Goal: Information Seeking & Learning: Learn about a topic

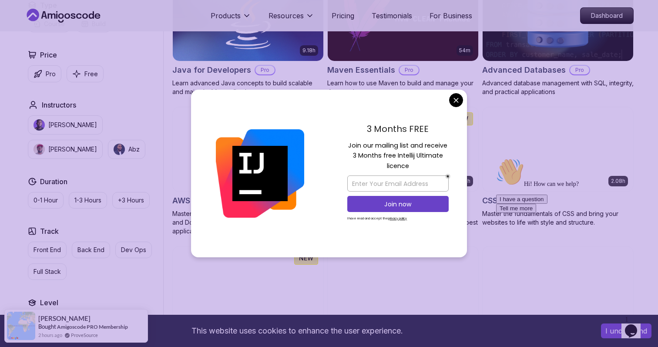
scroll to position [567, 0]
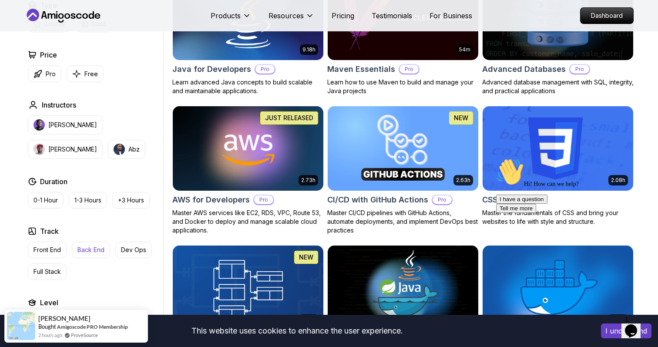
click at [96, 255] on button "Back End" at bounding box center [91, 249] width 38 height 17
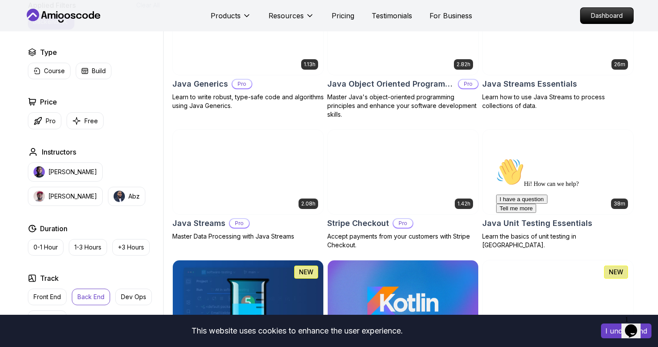
scroll to position [702, 0]
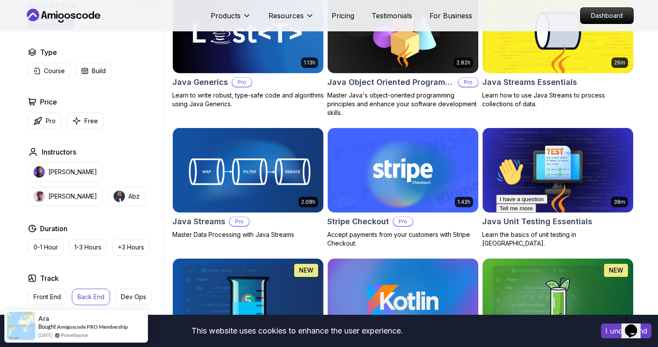
click at [240, 223] on p "Pro" at bounding box center [239, 221] width 19 height 9
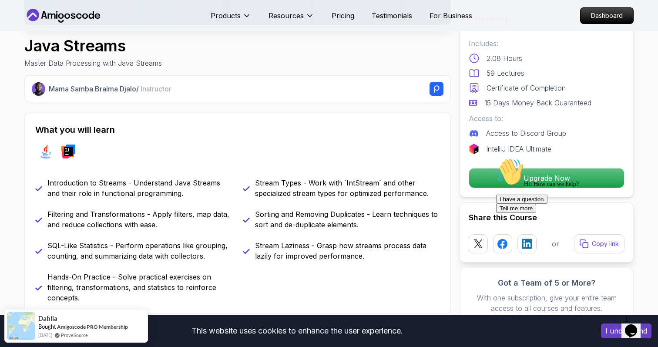
scroll to position [269, 0]
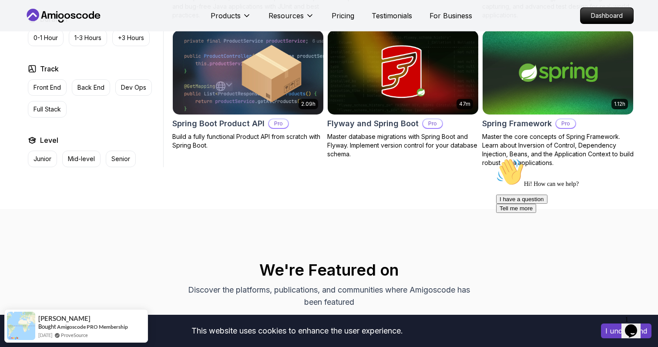
scroll to position [1079, 0]
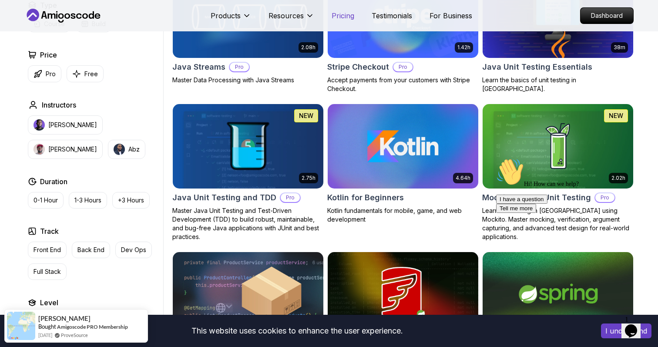
click at [343, 17] on p "Pricing" at bounding box center [342, 15] width 23 height 10
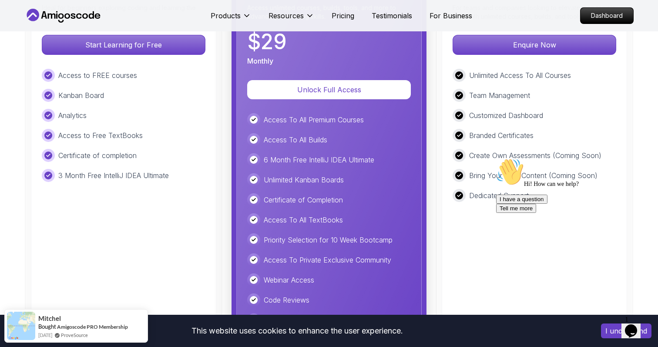
scroll to position [2113, 0]
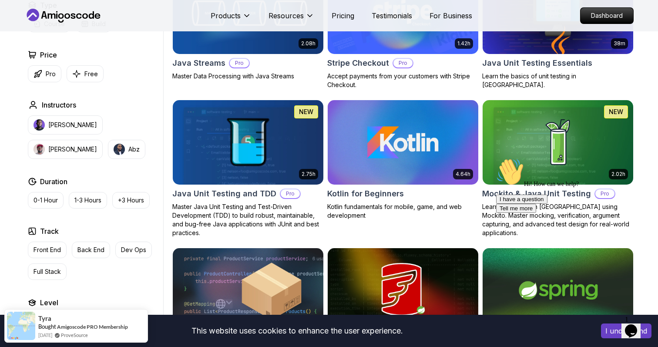
scroll to position [856, 0]
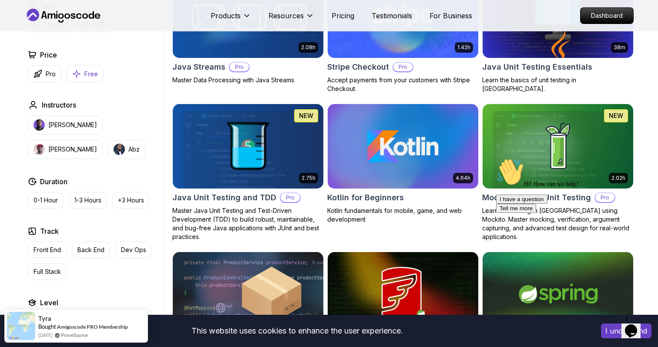
click at [88, 73] on p "Free" at bounding box center [90, 74] width 13 height 9
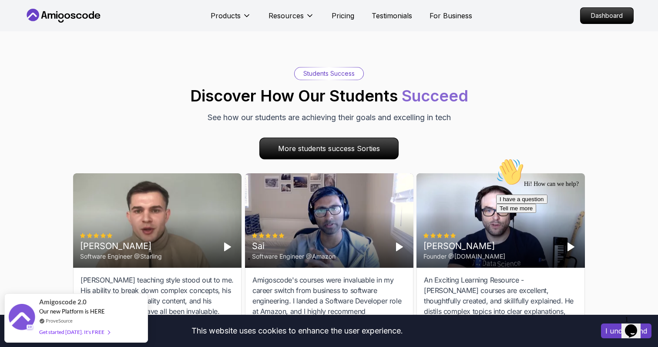
scroll to position [1066, 0]
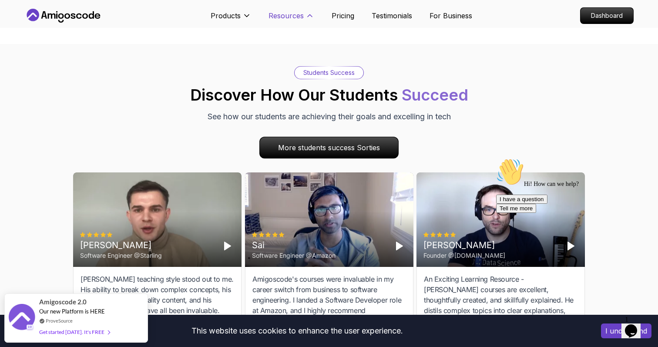
click at [292, 18] on p "Resources" at bounding box center [285, 15] width 35 height 10
click at [342, 19] on p "Pricing" at bounding box center [342, 15] width 23 height 10
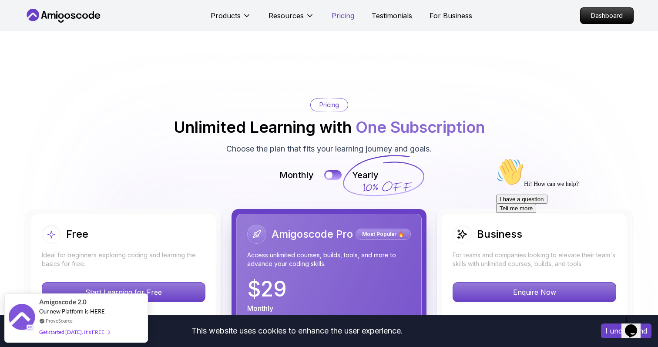
scroll to position [1888, 0]
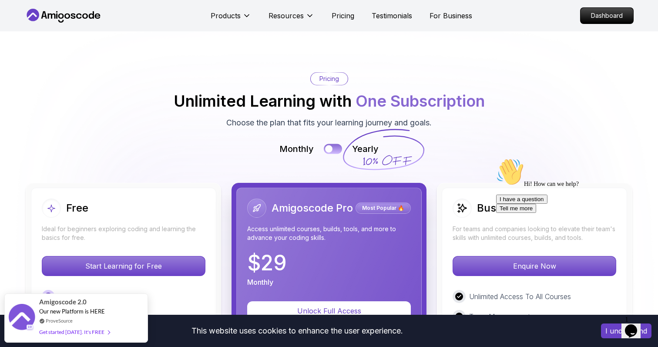
click at [334, 144] on button at bounding box center [333, 149] width 18 height 10
click at [430, 96] on img at bounding box center [329, 331] width 658 height 628
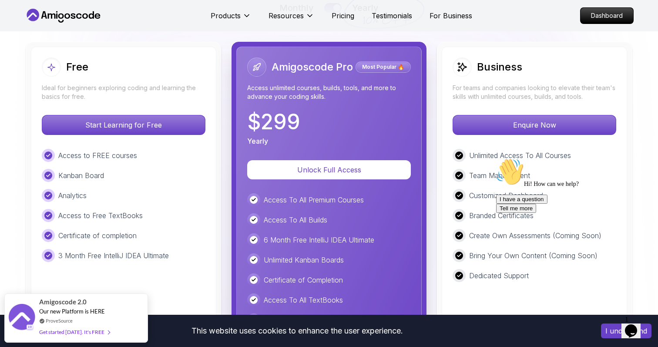
scroll to position [2037, 0]
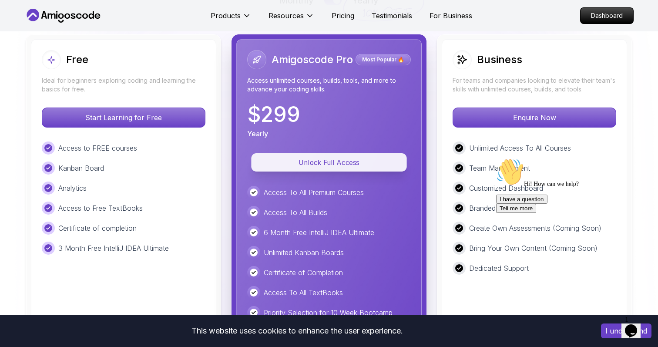
click at [334, 157] on p "Unlock Full Access" at bounding box center [329, 162] width 136 height 10
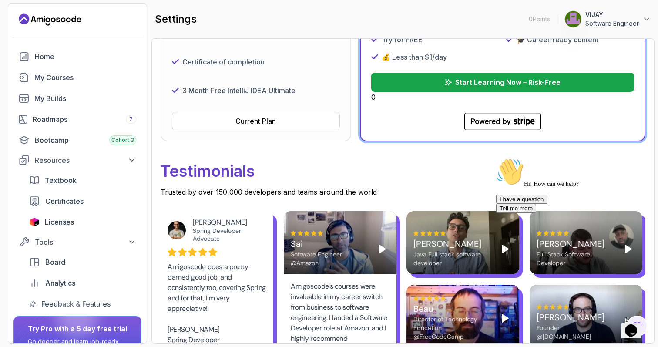
scroll to position [327, 0]
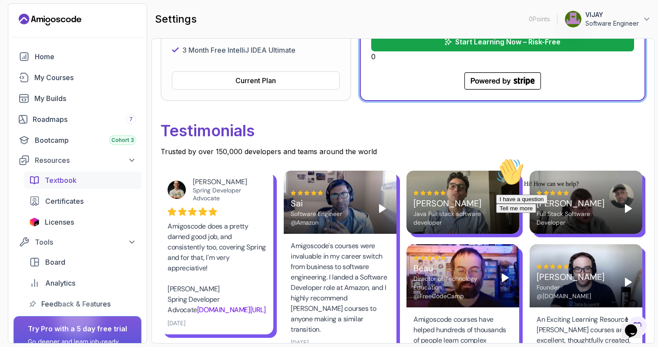
click at [55, 179] on span "Textbook" at bounding box center [61, 180] width 32 height 10
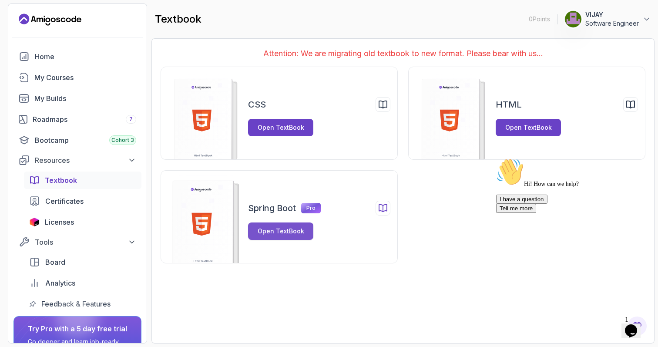
click at [289, 228] on div "Open TextBook" at bounding box center [280, 231] width 47 height 9
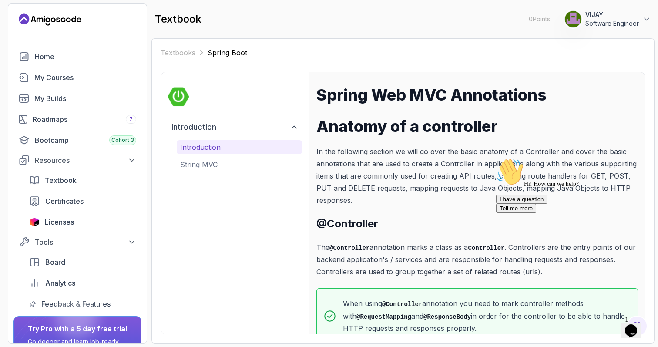
scroll to position [23, 0]
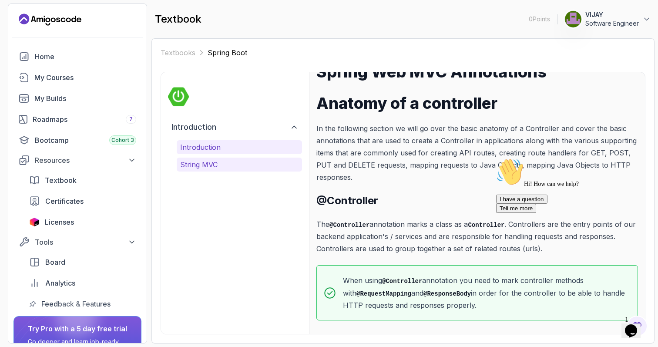
click at [211, 167] on p "String MVC" at bounding box center [239, 164] width 118 height 10
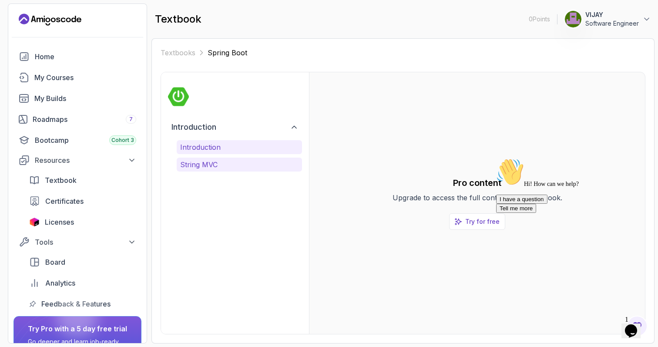
click at [205, 143] on p "Introduction" at bounding box center [239, 147] width 118 height 10
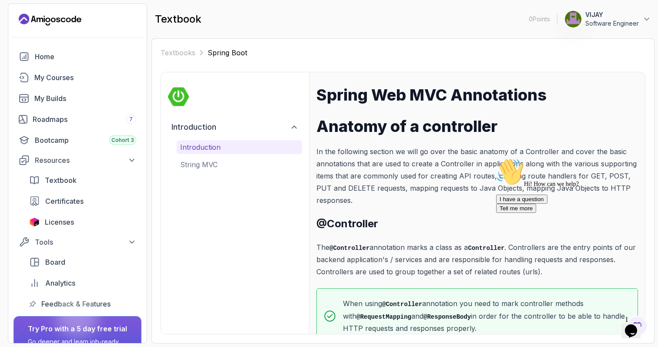
scroll to position [23, 0]
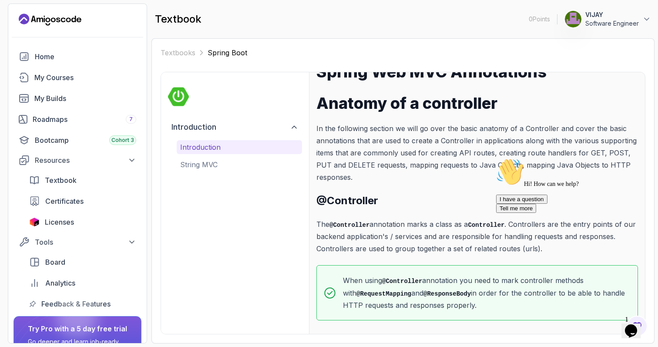
click at [356, 221] on code "@Controller" at bounding box center [349, 224] width 40 height 7
click at [431, 220] on p "The @Controller annotation marks a class as a Controller . Controllers are the …" at bounding box center [476, 236] width 321 height 37
click at [446, 226] on p "The @Controller annotation marks a class as a Controller . Controllers are the …" at bounding box center [476, 236] width 321 height 37
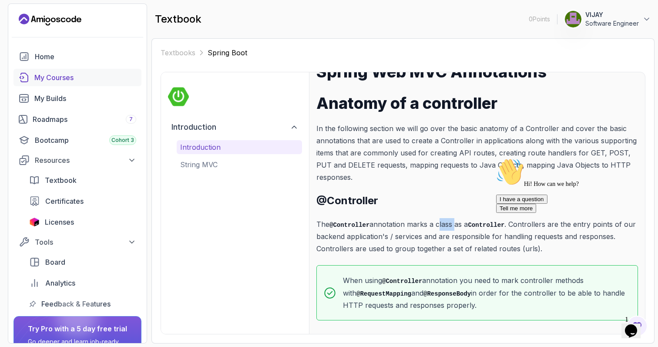
click at [48, 74] on div "My Courses" at bounding box center [85, 77] width 102 height 10
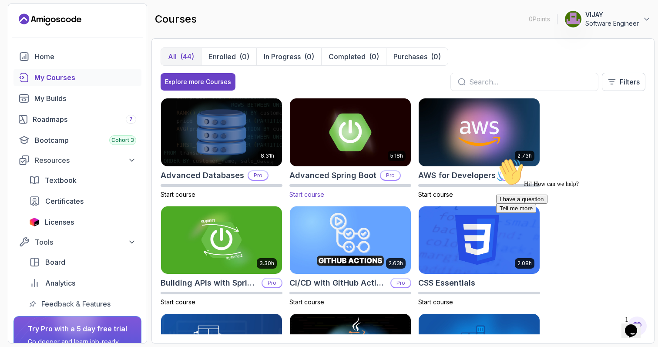
click at [348, 139] on img at bounding box center [350, 132] width 127 height 71
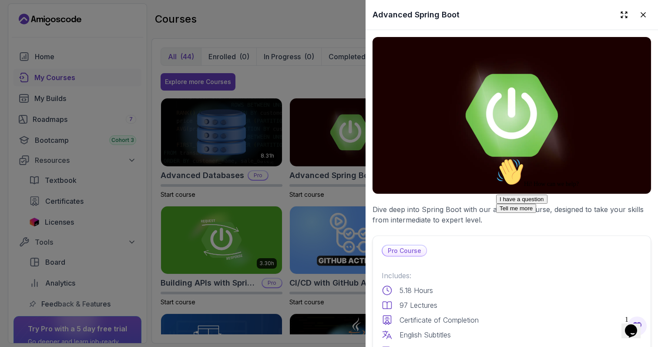
click at [396, 247] on p "Pro Course" at bounding box center [404, 250] width 44 height 10
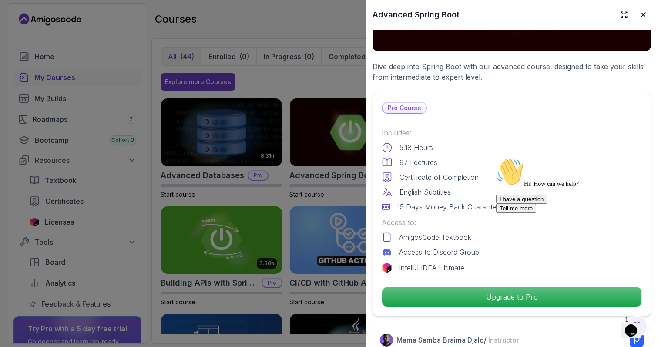
scroll to position [186, 0]
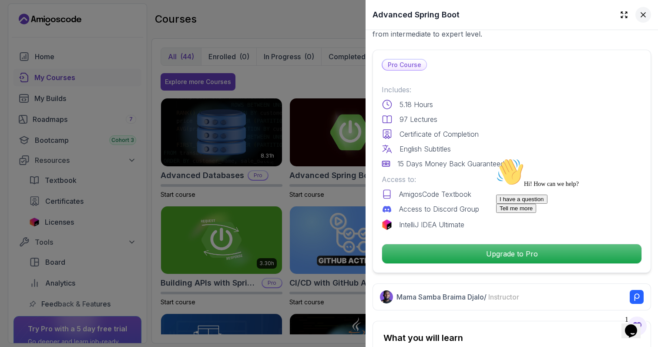
click at [644, 19] on button at bounding box center [643, 15] width 16 height 16
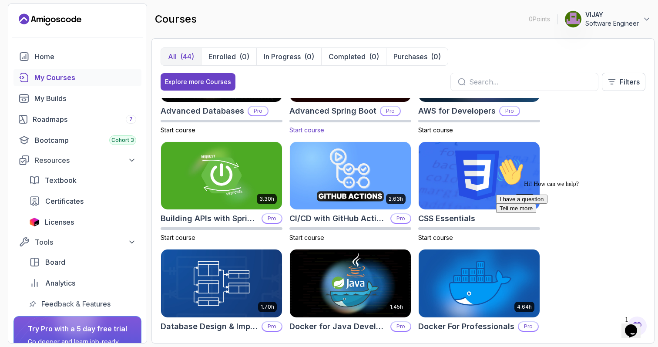
scroll to position [72, 0]
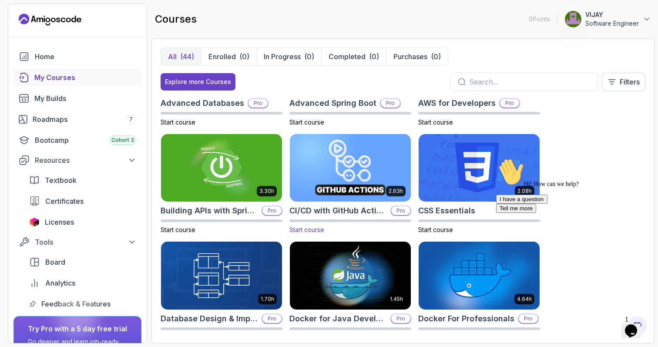
click at [336, 165] on img at bounding box center [350, 167] width 127 height 71
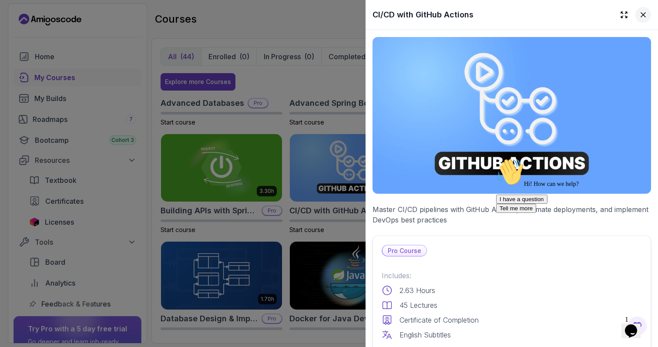
click at [642, 15] on icon at bounding box center [643, 15] width 4 height 4
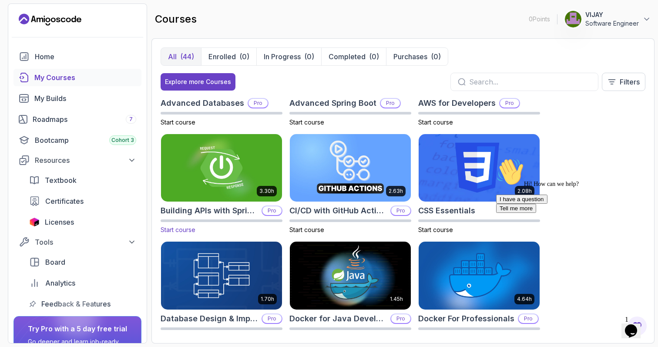
click at [215, 167] on img at bounding box center [221, 167] width 127 height 71
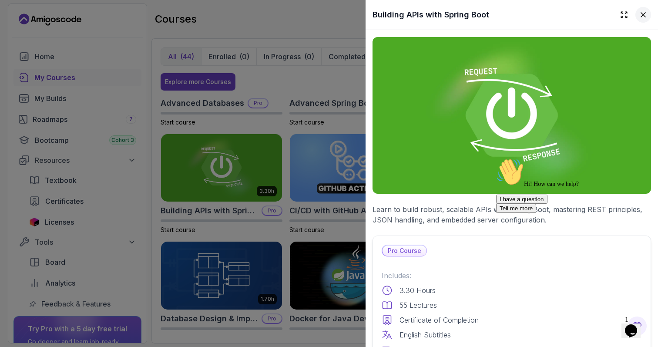
click at [640, 15] on icon at bounding box center [642, 14] width 9 height 9
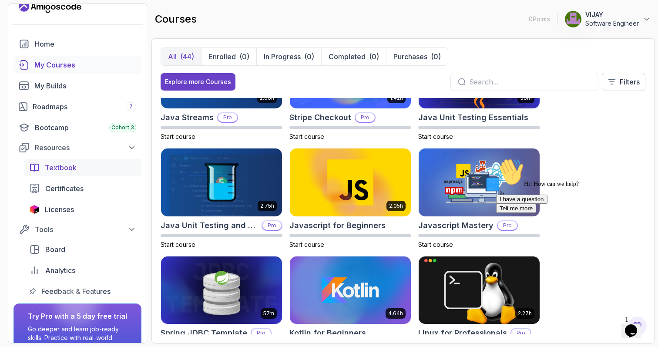
scroll to position [17, 0]
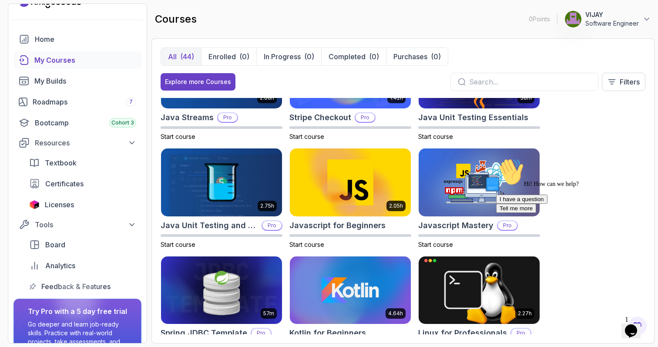
click at [509, 83] on input "text" at bounding box center [530, 82] width 122 height 10
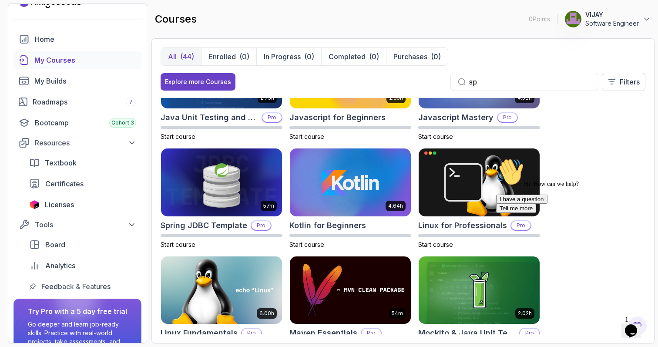
scroll to position [90, 0]
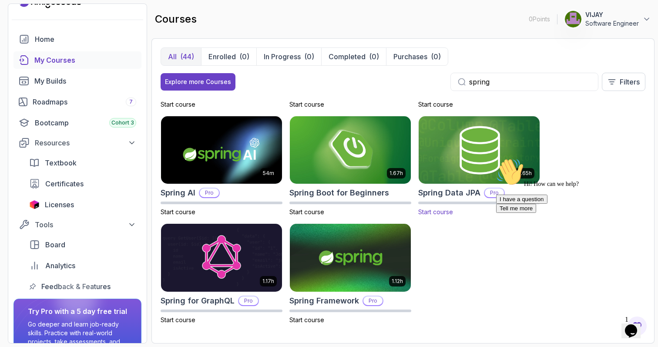
type input "spring"
click at [462, 155] on img at bounding box center [478, 149] width 127 height 71
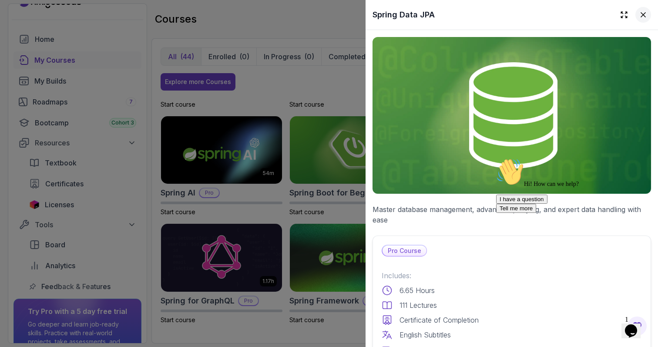
click at [636, 18] on button at bounding box center [643, 15] width 16 height 16
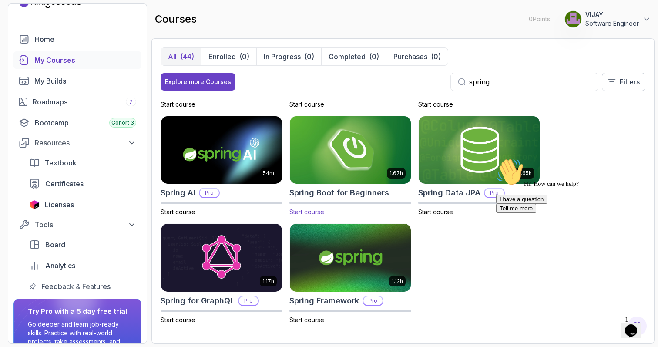
click at [355, 139] on img at bounding box center [350, 149] width 127 height 71
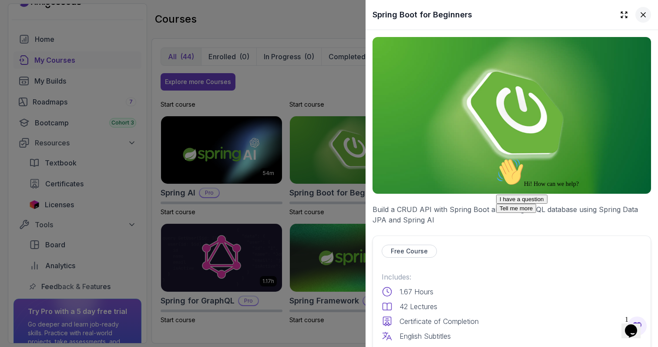
click at [645, 18] on icon at bounding box center [642, 14] width 9 height 9
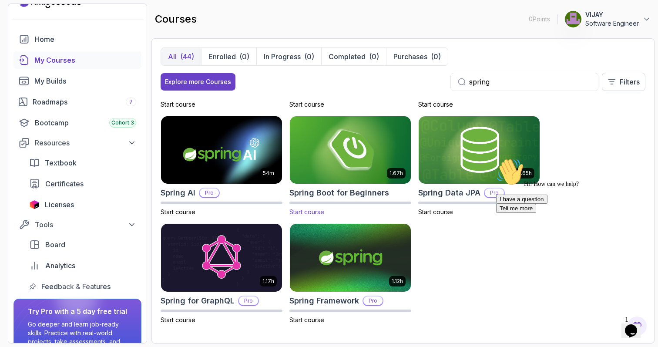
click at [387, 150] on img at bounding box center [350, 149] width 127 height 71
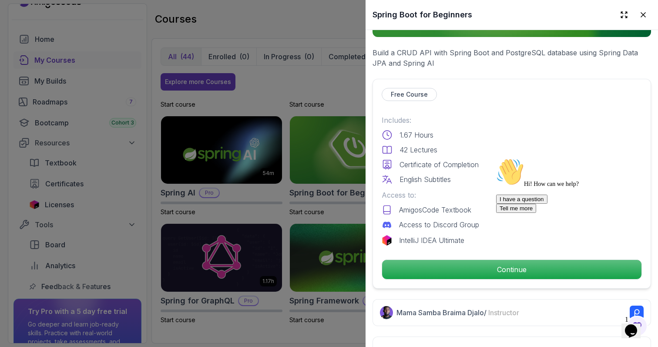
scroll to position [160, 0]
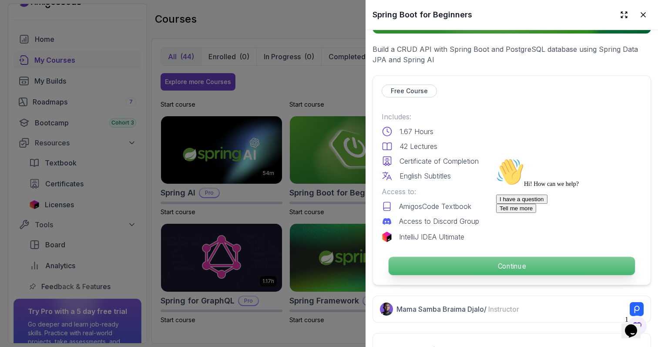
click at [437, 267] on p "Continue" at bounding box center [511, 266] width 246 height 18
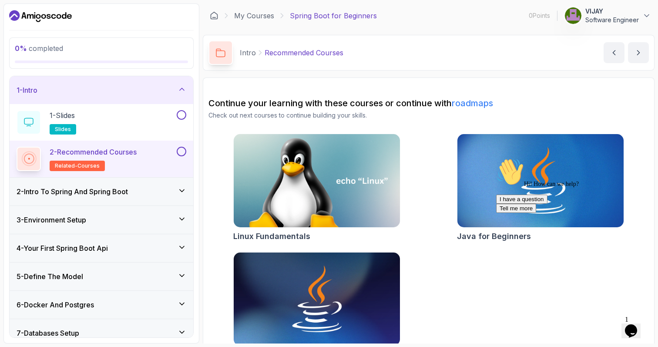
click at [90, 167] on span "related-courses" at bounding box center [77, 165] width 45 height 7
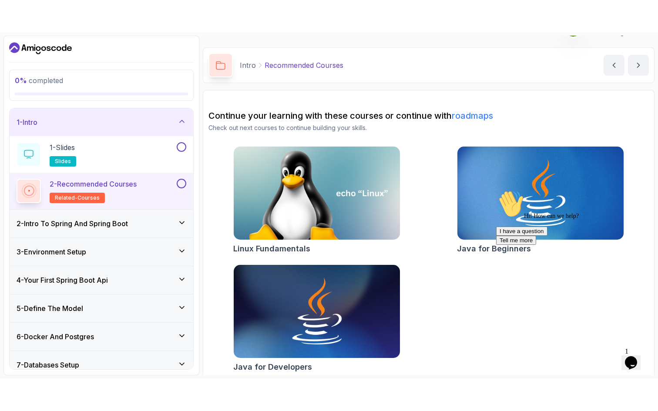
scroll to position [26, 0]
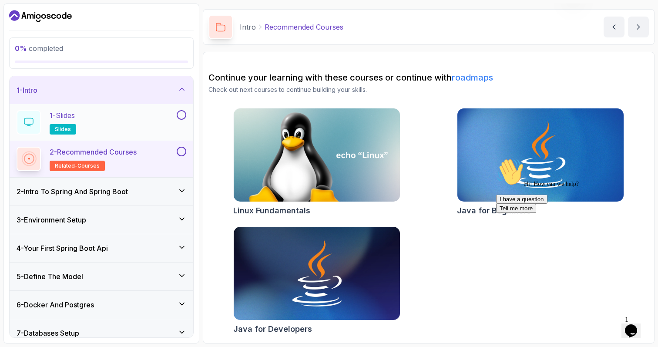
click at [117, 112] on div "1 - Slides slides" at bounding box center [96, 122] width 158 height 24
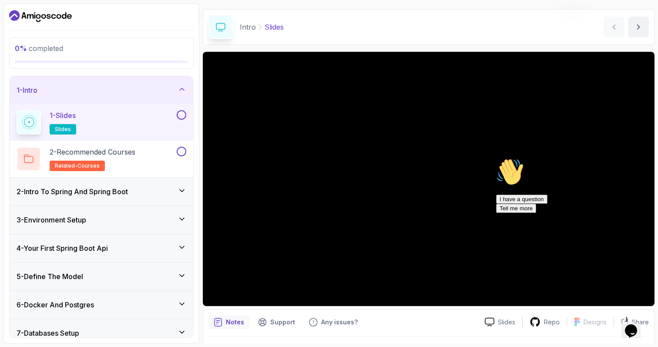
click at [129, 200] on div "2 - Intro To Spring And Spring Boot" at bounding box center [102, 191] width 184 height 28
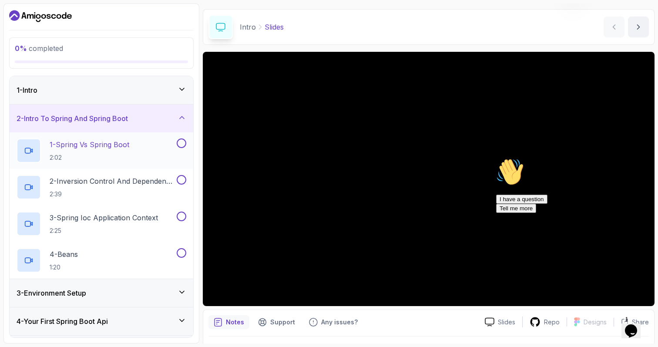
click at [93, 147] on p "1 - Spring Vs Spring Boot" at bounding box center [90, 144] width 80 height 10
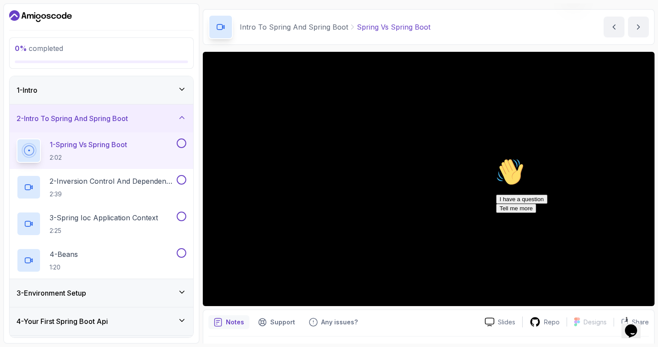
click at [496, 158] on icon "Chat attention grabber" at bounding box center [496, 158] width 0 height 0
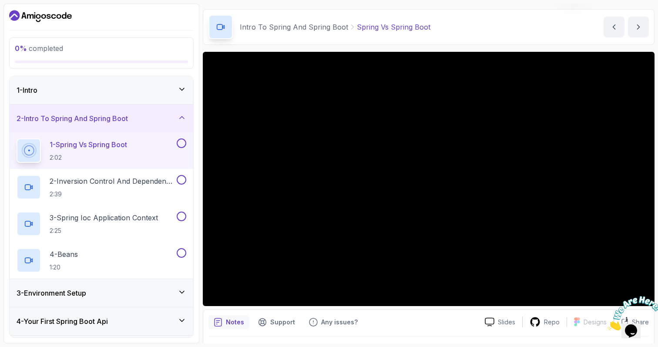
click at [618, 296] on div at bounding box center [630, 313] width 47 height 34
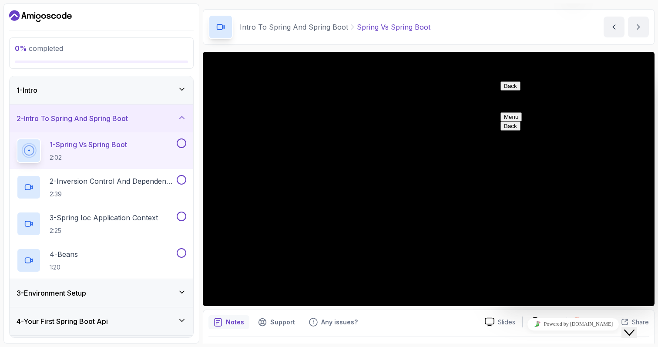
click at [514, 90] on button "Back" at bounding box center [510, 85] width 20 height 9
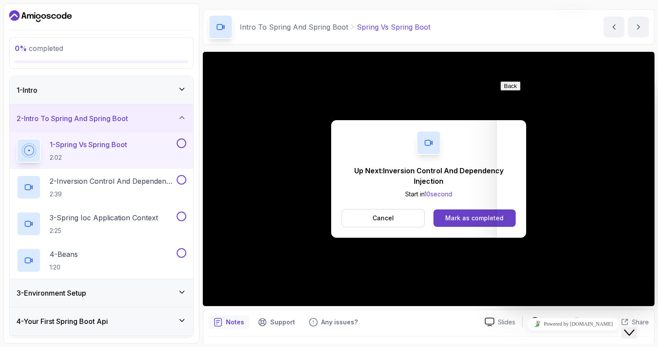
click at [459, 311] on div "Notes Support Any issues? Slides Repo Designs Design not available Share" at bounding box center [428, 337] width 451 height 57
click at [104, 178] on p "2 - Inversion Control And Dependency Injection" at bounding box center [112, 181] width 125 height 10
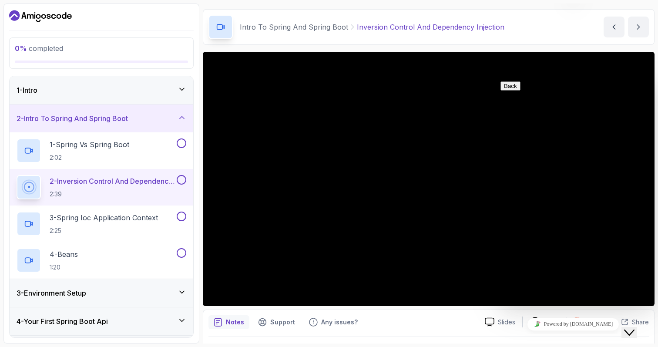
click at [512, 90] on button "Back" at bounding box center [510, 85] width 20 height 9
click at [634, 330] on icon "Close Chat This icon closes the chat window." at bounding box center [629, 332] width 10 height 10
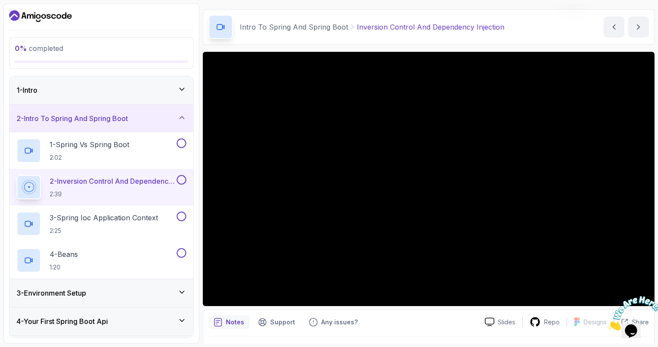
click at [621, 323] on button "Opens Chat This icon Opens the chat window." at bounding box center [630, 330] width 19 height 15
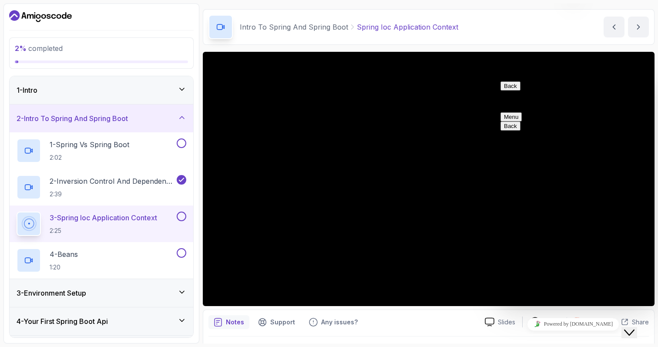
click at [634, 329] on icon "Chat widget" at bounding box center [629, 332] width 10 height 6
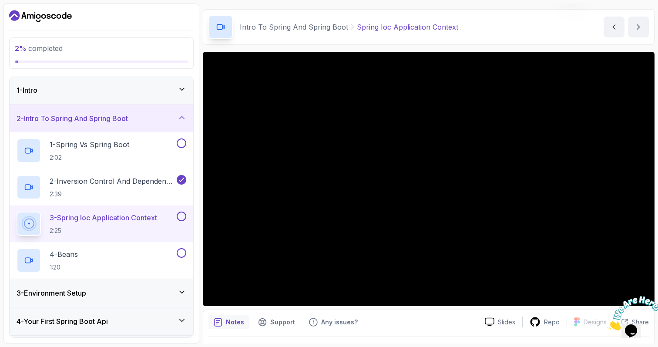
click at [646, 297] on div at bounding box center [630, 313] width 47 height 34
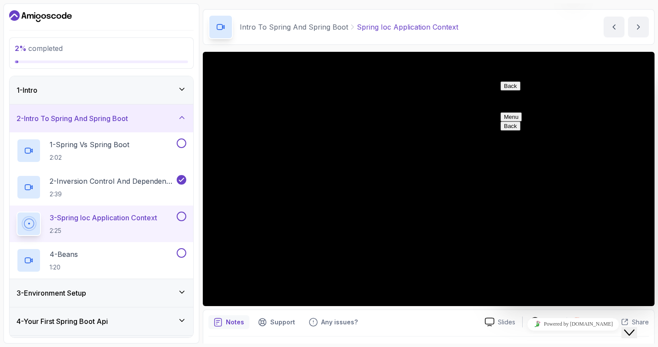
click at [634, 327] on icon "Close Chat This icon closes the chat window." at bounding box center [629, 332] width 10 height 10
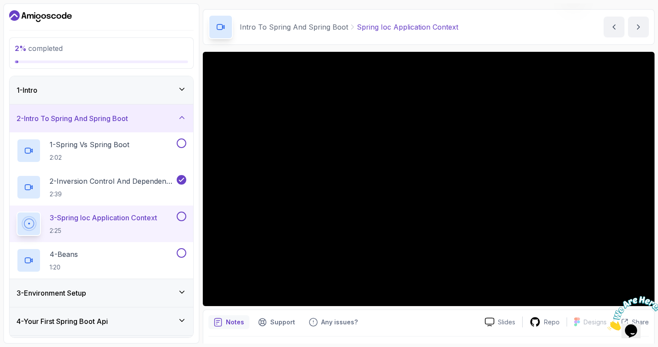
click at [607, 324] on icon "Close" at bounding box center [607, 327] width 0 height 7
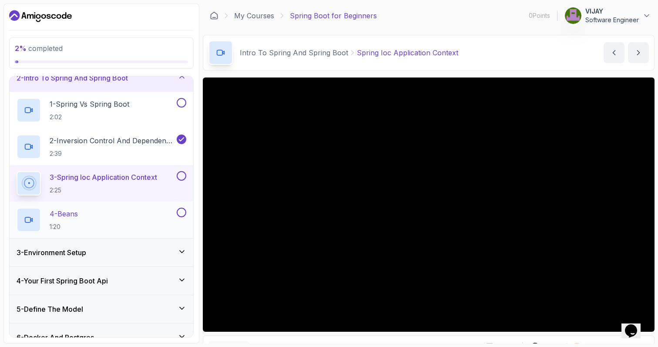
scroll to position [52, 0]
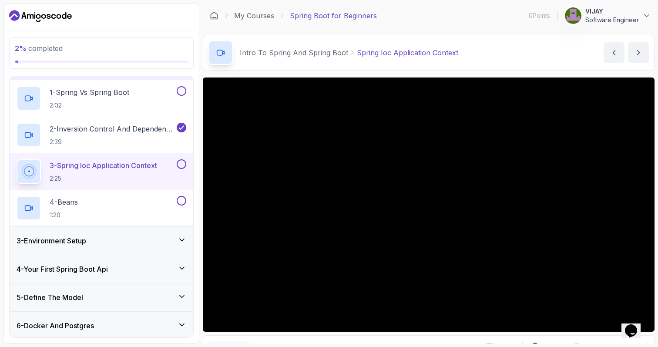
click at [99, 235] on div "3 - Environment Setup" at bounding box center [102, 240] width 170 height 10
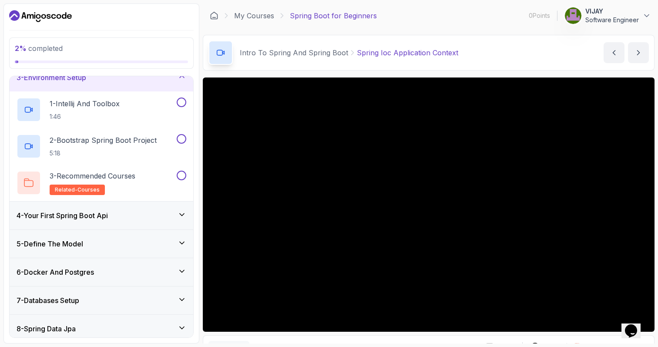
scroll to position [70, 0]
click at [103, 215] on h3 "4 - Your First Spring Boot Api" at bounding box center [62, 215] width 91 height 10
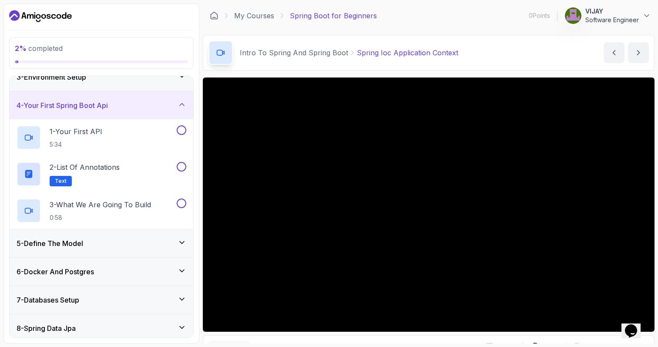
click at [108, 84] on div "3 - Environment Setup" at bounding box center [102, 77] width 184 height 28
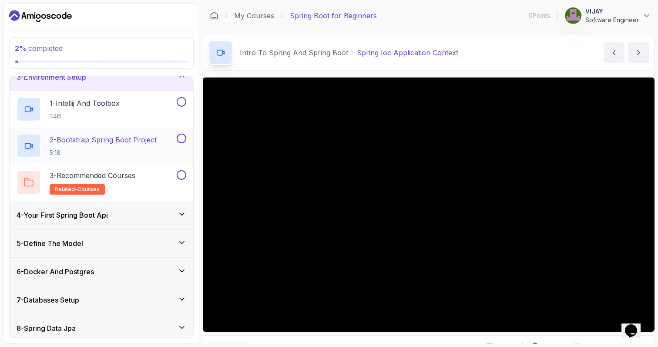
click at [112, 145] on h2 "2 - Bootstrap Spring Boot Project 5:18" at bounding box center [103, 145] width 107 height 23
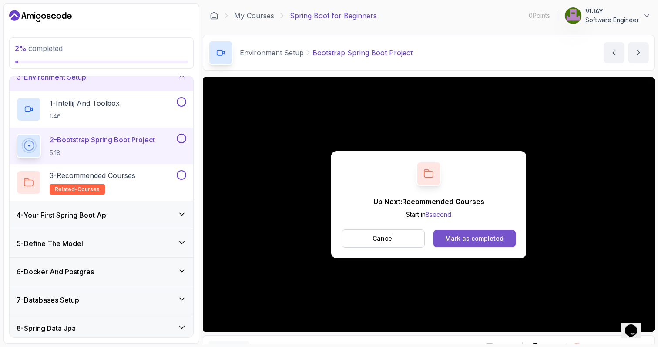
click at [466, 243] on button "Mark as completed" at bounding box center [474, 238] width 82 height 17
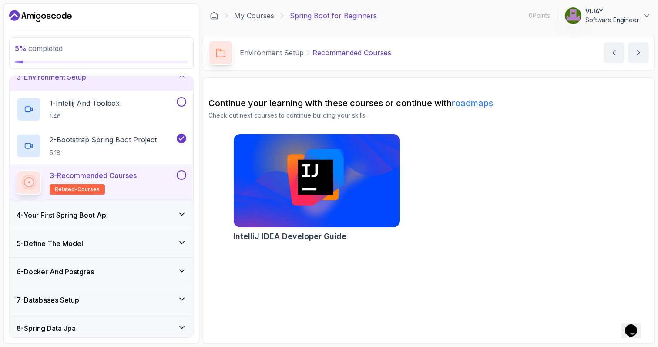
click at [141, 184] on div "3 - Recommended Courses related-courses" at bounding box center [96, 182] width 158 height 24
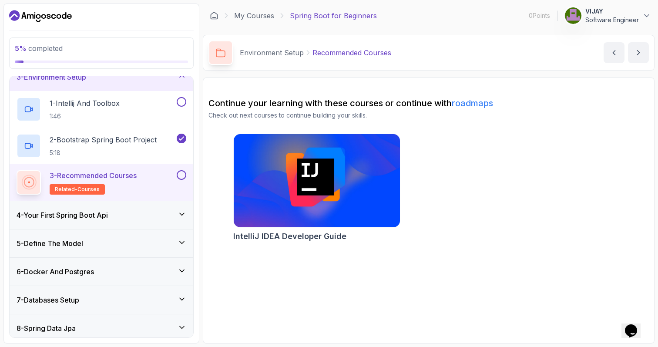
click at [267, 194] on img at bounding box center [316, 181] width 174 height 98
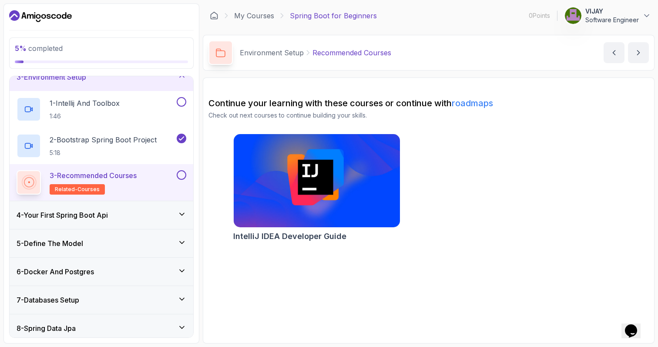
click at [83, 219] on h3 "4 - Your First Spring Boot Api" at bounding box center [62, 215] width 91 height 10
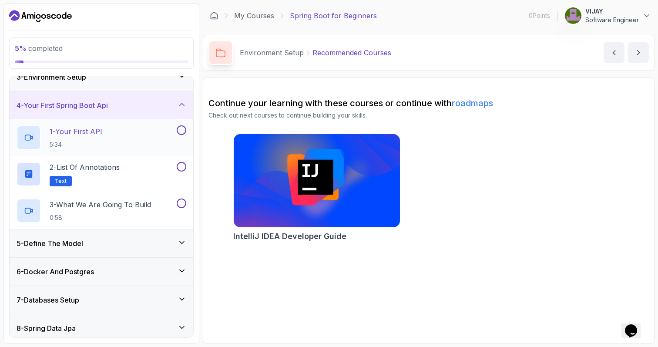
click at [82, 142] on p "5:34" at bounding box center [76, 144] width 53 height 9
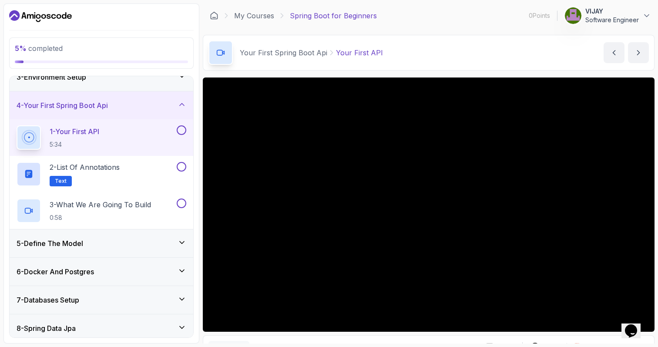
drag, startPoint x: 630, startPoint y: 322, endPoint x: 636, endPoint y: 309, distance: 14.2
click html "Opens Chat This icon Opens the chat window."
click at [636, 323] on button "Opens Chat This icon Opens the chat window." at bounding box center [630, 330] width 19 height 15
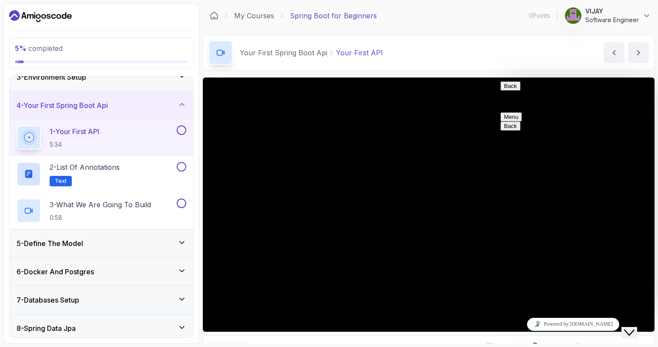
click at [636, 327] on button "Close Chat This icon closes the chat window." at bounding box center [629, 332] width 16 height 11
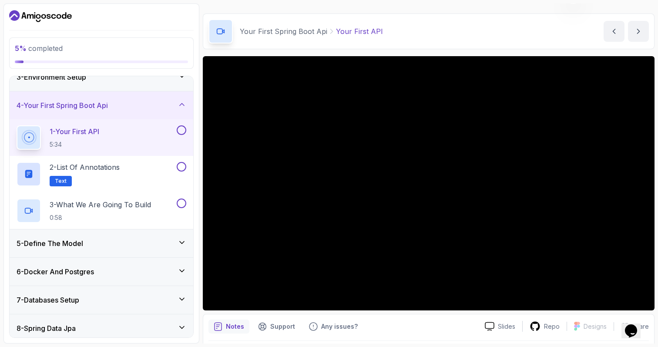
scroll to position [27, 0]
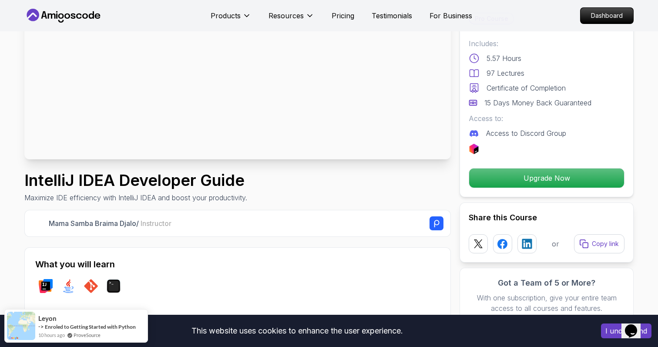
scroll to position [170, 0]
